Goal: Task Accomplishment & Management: Use online tool/utility

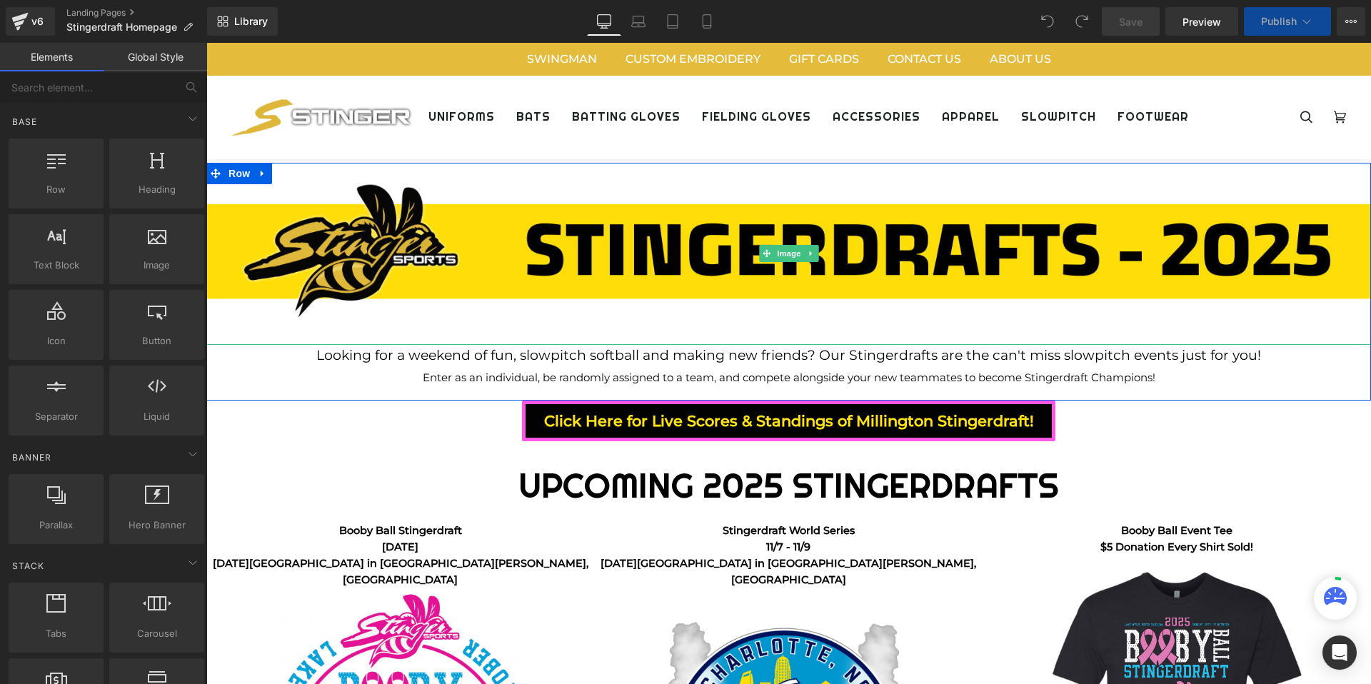
scroll to position [3745, 1165]
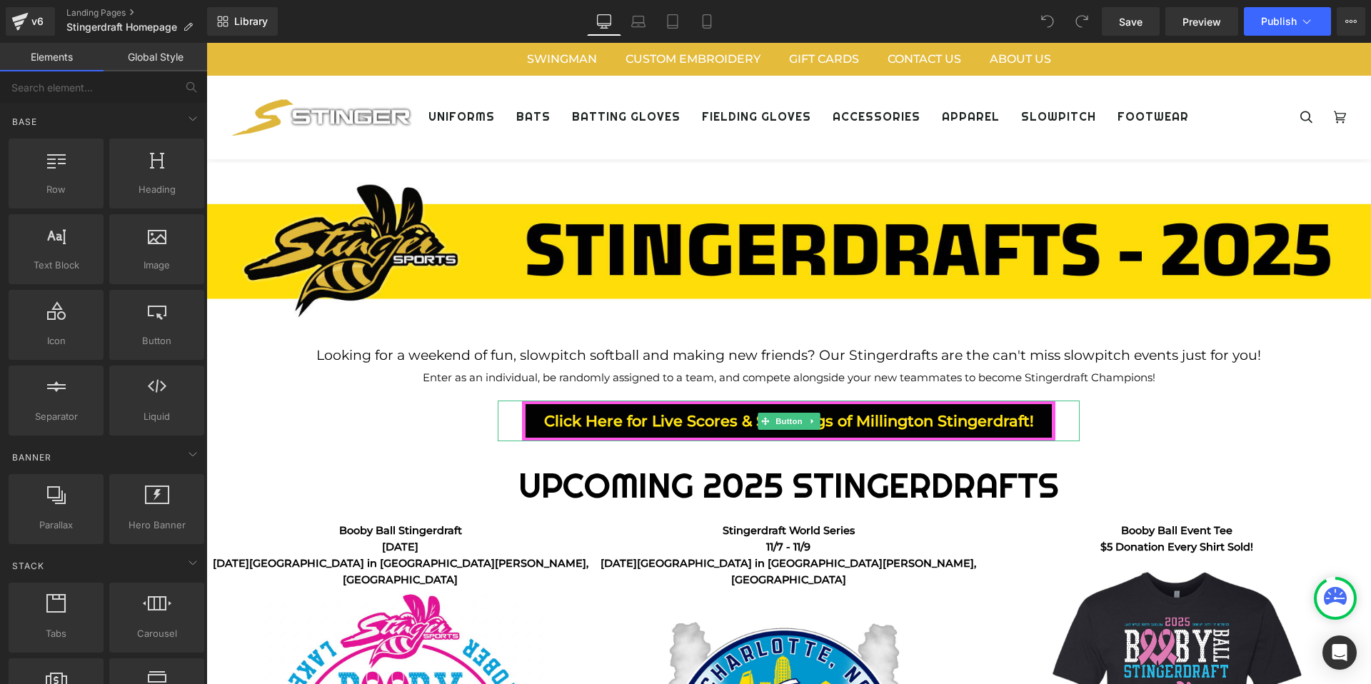
click at [1065, 420] on div "Click Here for Live Scores & Standings of Millington Stingerdraft!" at bounding box center [789, 421] width 583 height 41
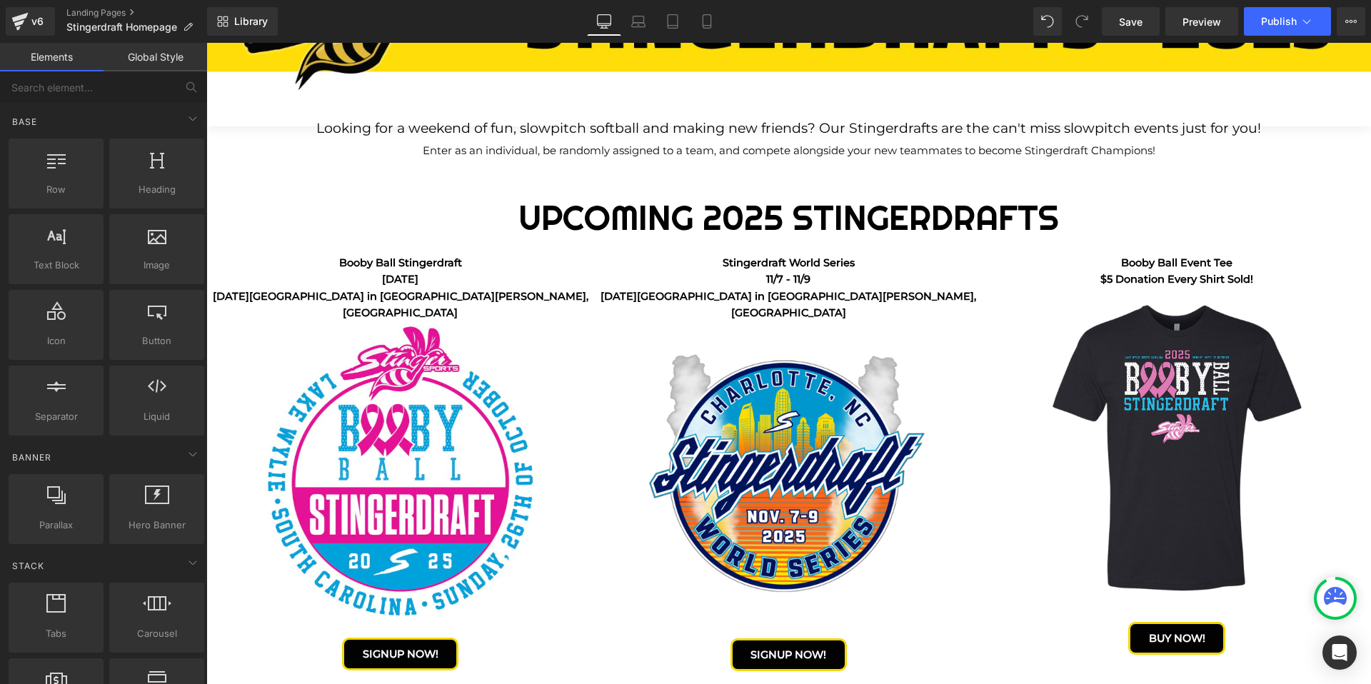
scroll to position [0, 0]
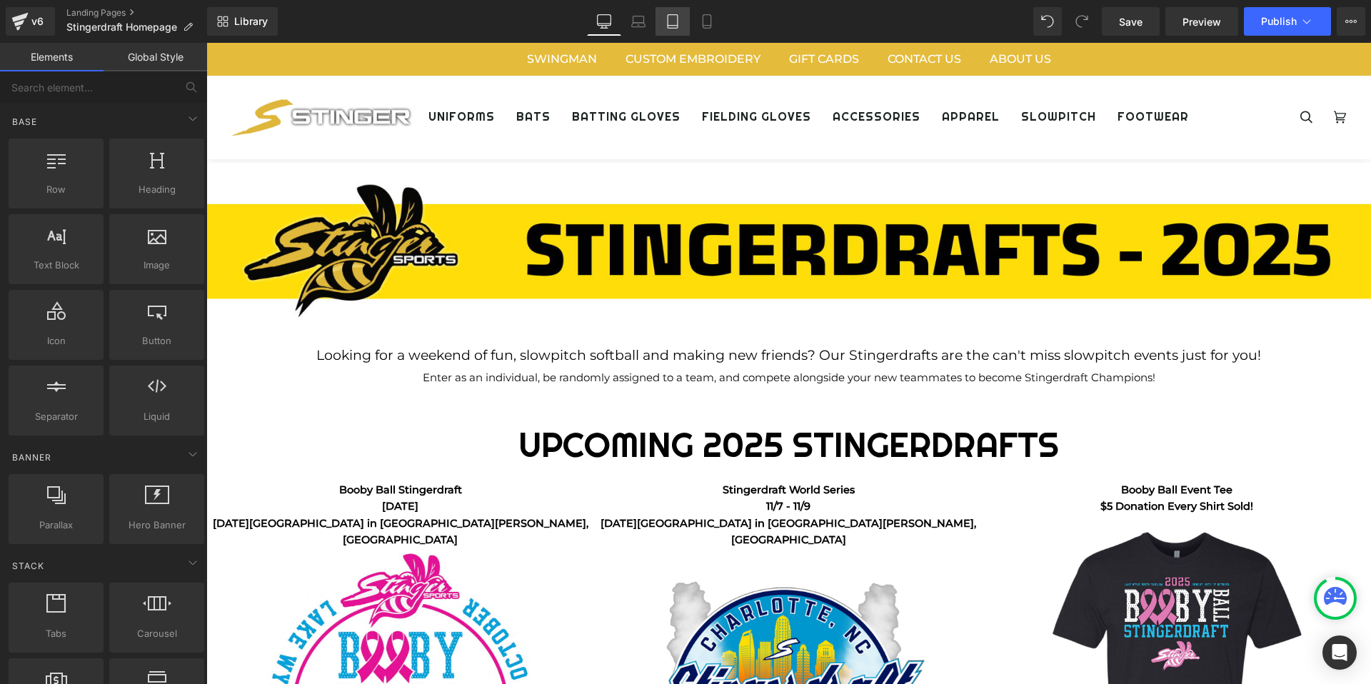
click at [681, 24] on link "Tablet" at bounding box center [673, 21] width 34 height 29
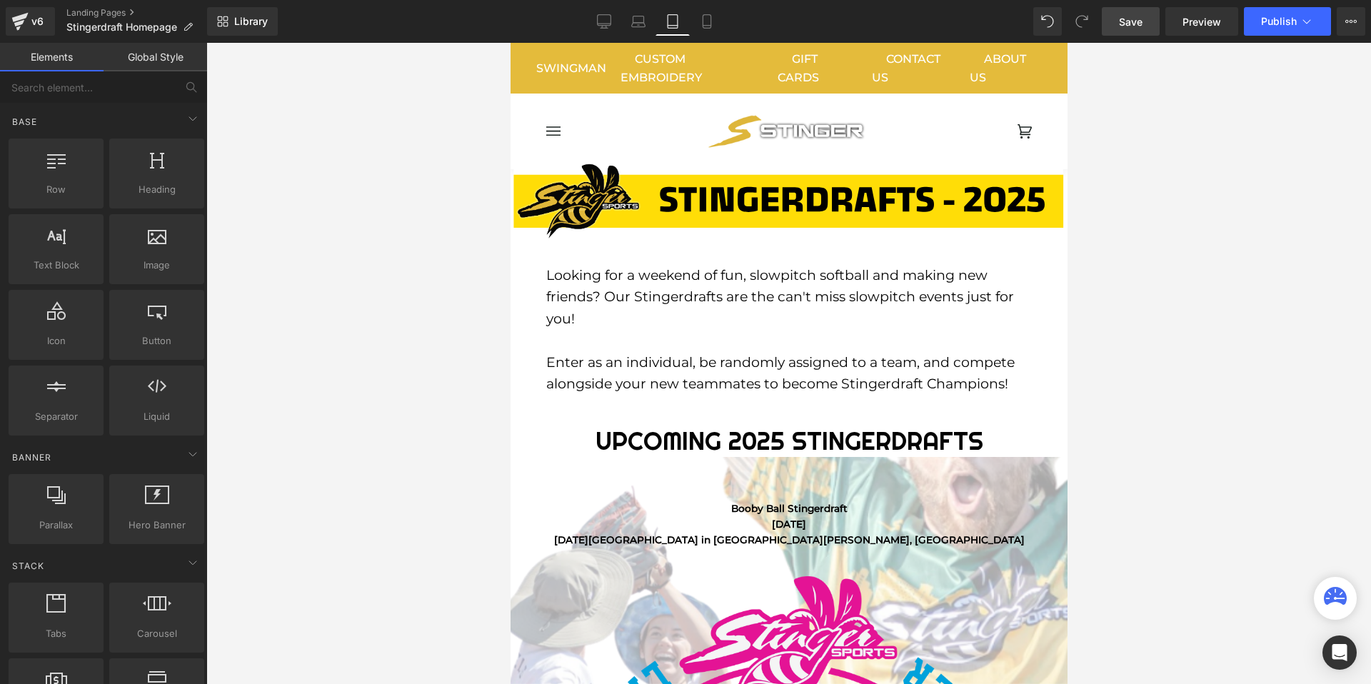
click at [1131, 24] on span "Save" at bounding box center [1131, 21] width 24 height 15
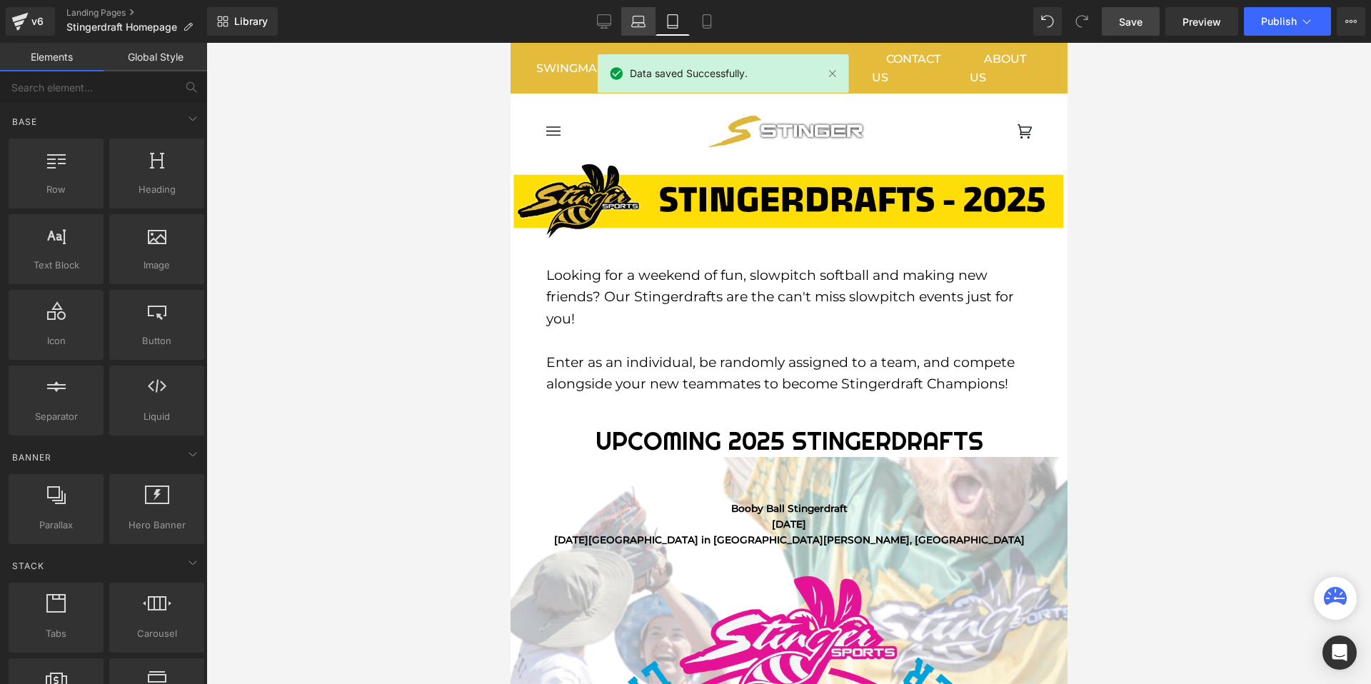
click at [641, 26] on icon at bounding box center [638, 21] width 14 height 14
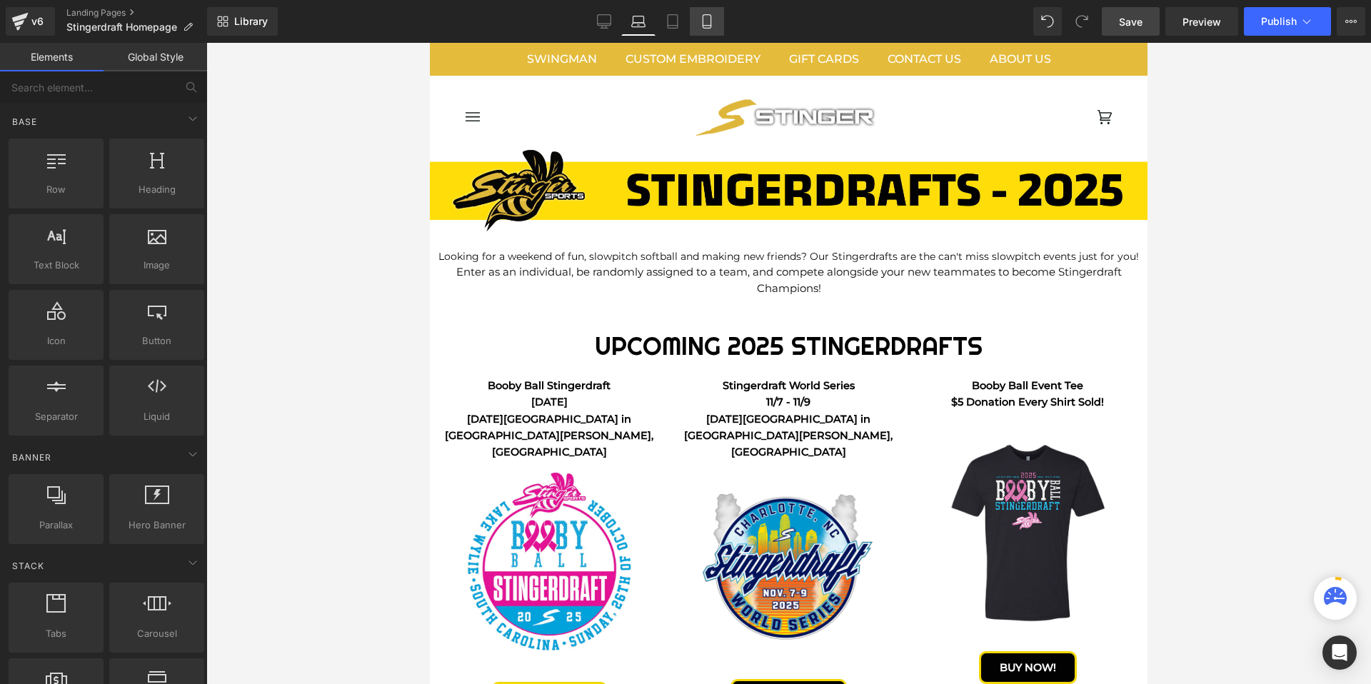
click at [713, 24] on icon at bounding box center [707, 21] width 14 height 14
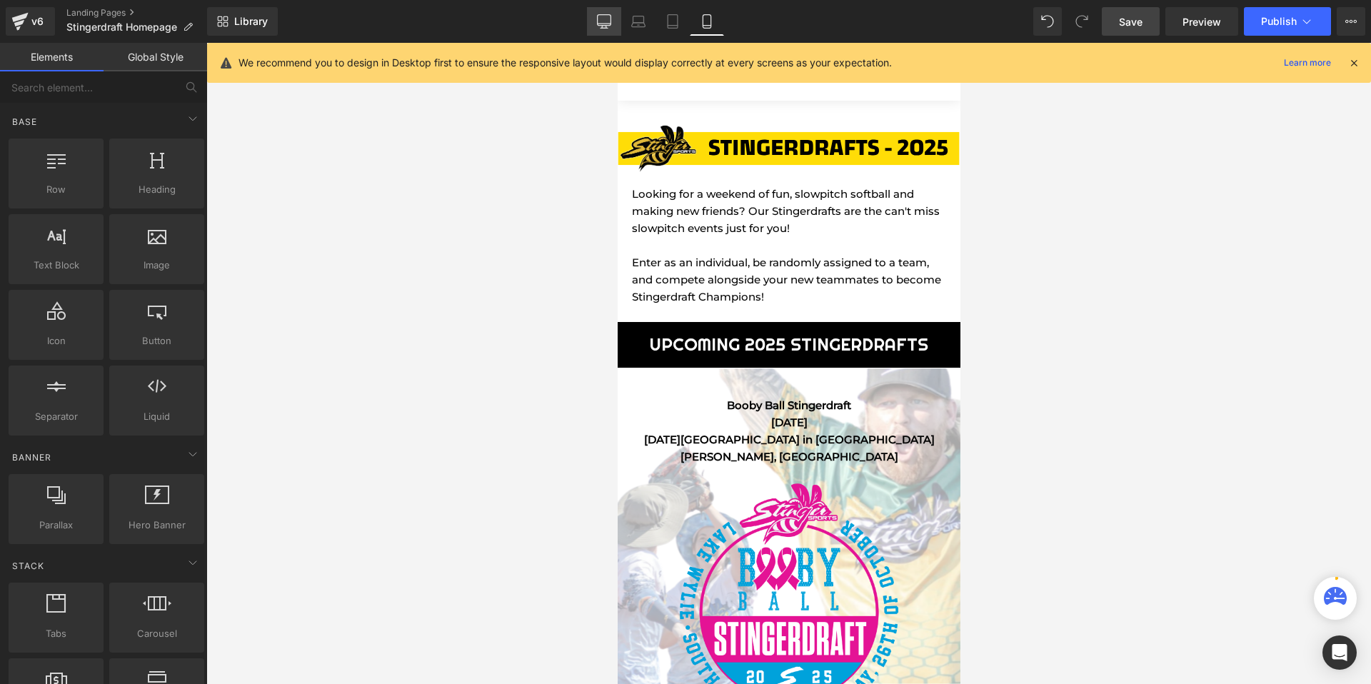
click at [596, 15] on link "Desktop" at bounding box center [604, 21] width 34 height 29
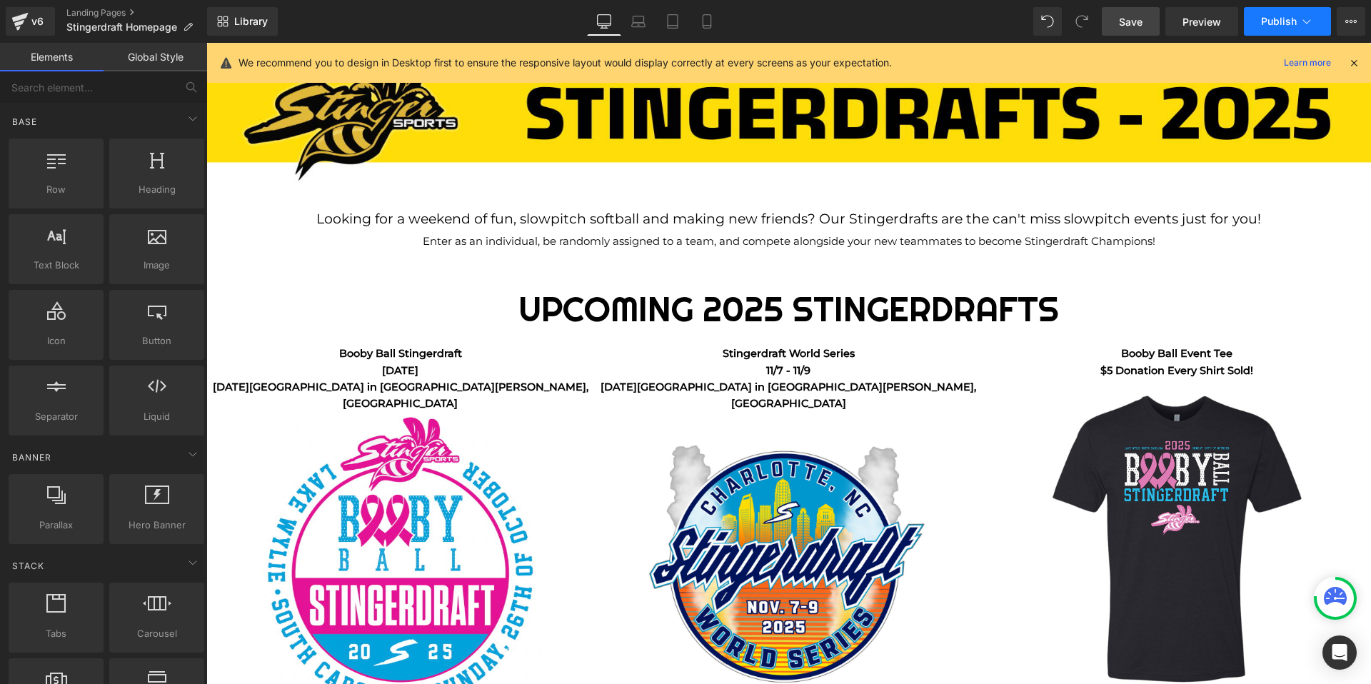
click at [1276, 16] on span "Publish" at bounding box center [1279, 21] width 36 height 11
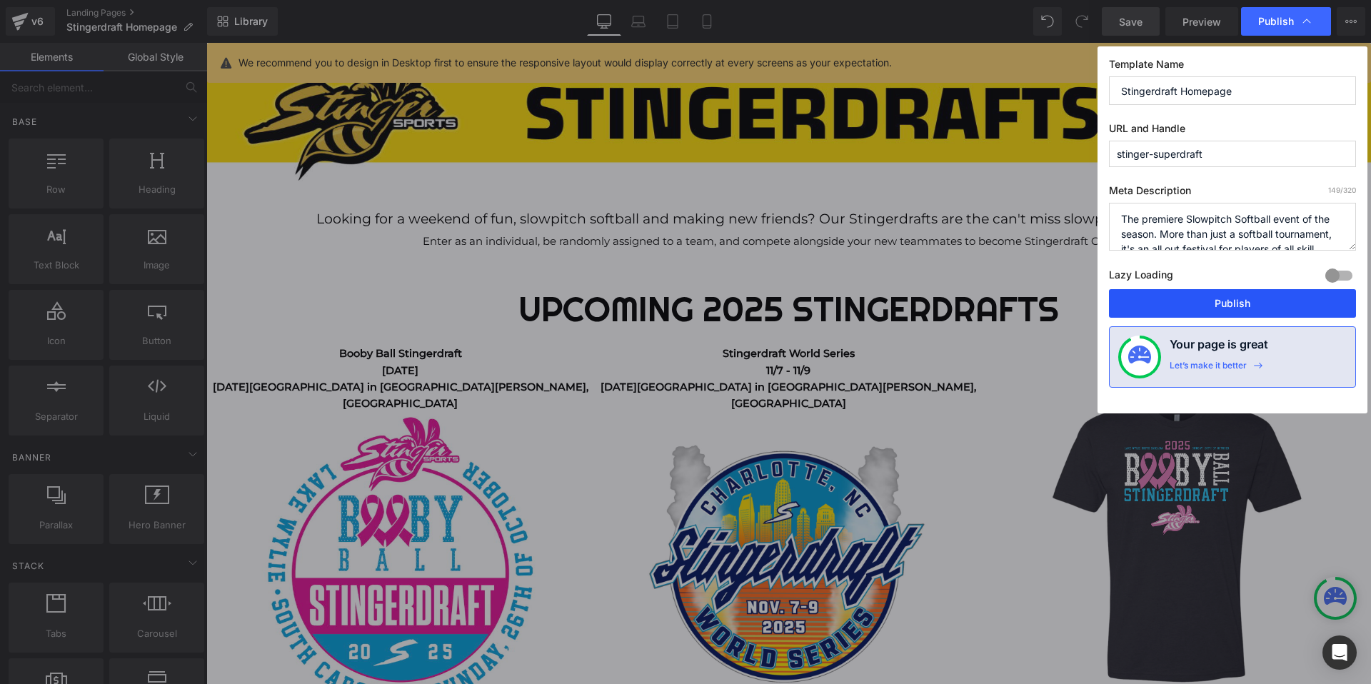
click at [1212, 305] on button "Publish" at bounding box center [1232, 303] width 247 height 29
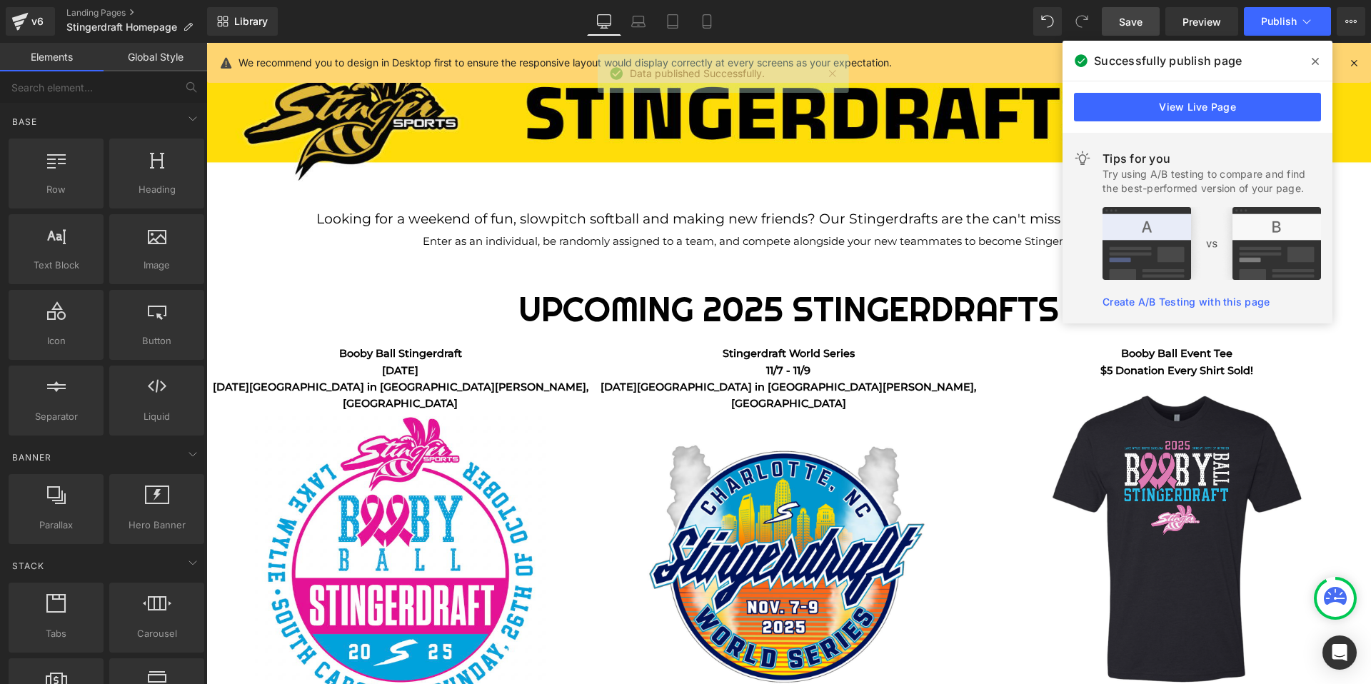
click at [1313, 60] on icon at bounding box center [1315, 61] width 7 height 11
